Goal: Book appointment/travel/reservation

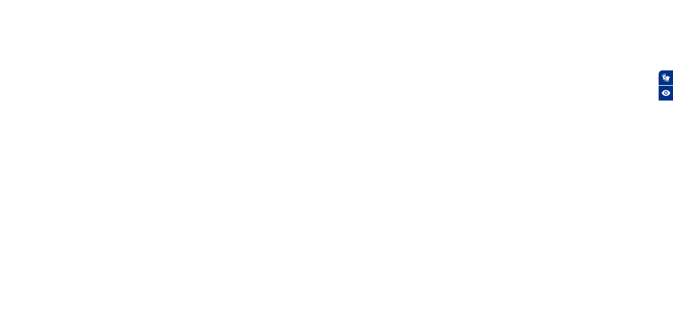
select select
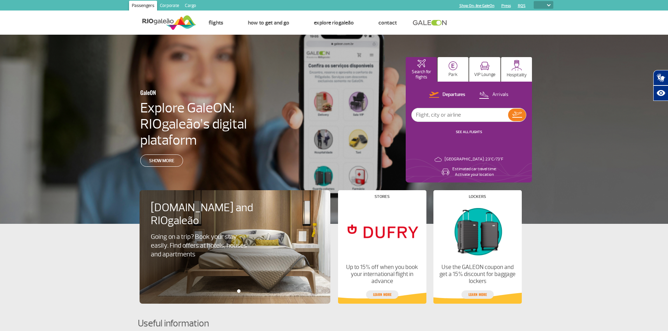
click at [598, 59] on div "GaleON Explore GaleON: RIOgaleão’s digital plataform Show more Search for fligh…" at bounding box center [334, 129] width 668 height 189
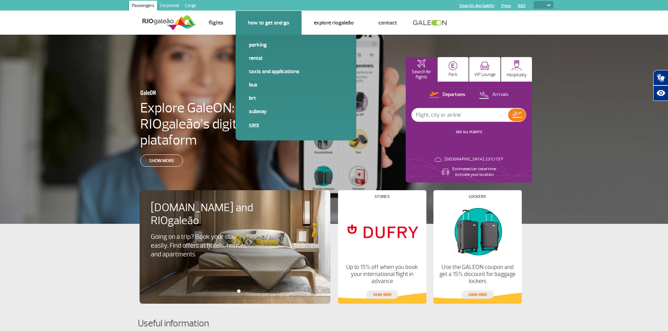
click at [254, 122] on link "Cars" at bounding box center [296, 125] width 94 height 8
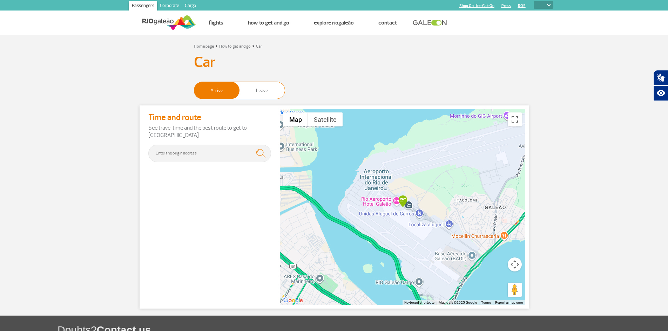
click at [262, 89] on span "Leave" at bounding box center [261, 90] width 45 height 17
click at [194, 88] on input "Arrive Leave" at bounding box center [194, 88] width 0 height 0
click at [181, 151] on input "text" at bounding box center [209, 154] width 123 height 18
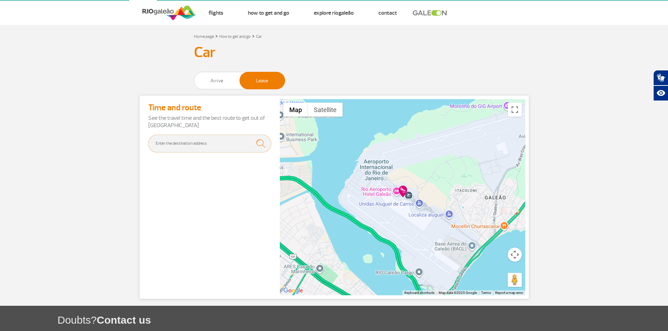
scroll to position [7, 0]
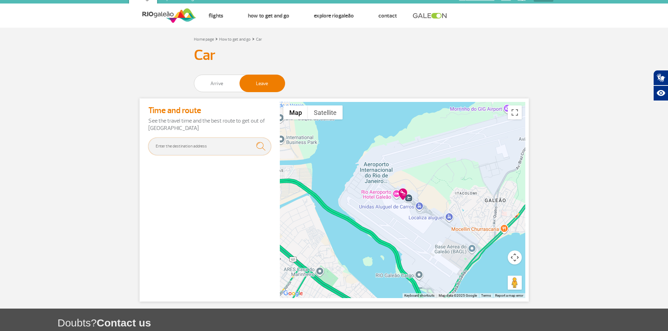
click at [166, 150] on input "text" at bounding box center [209, 147] width 123 height 18
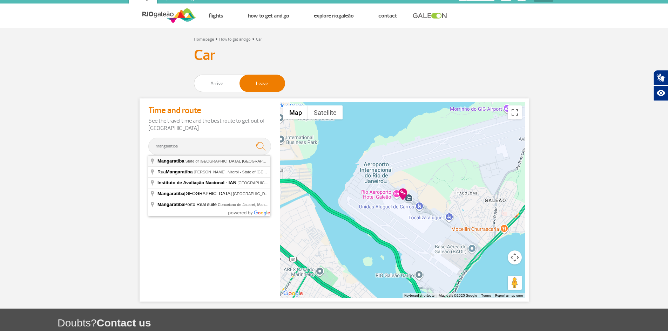
type input "Mangaratiba, State of [GEOGRAPHIC_DATA], [GEOGRAPHIC_DATA]"
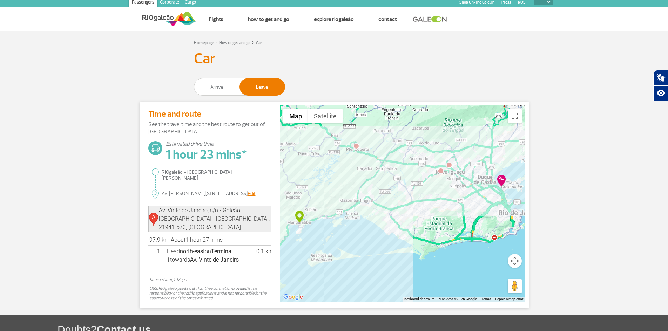
scroll to position [0, 0]
